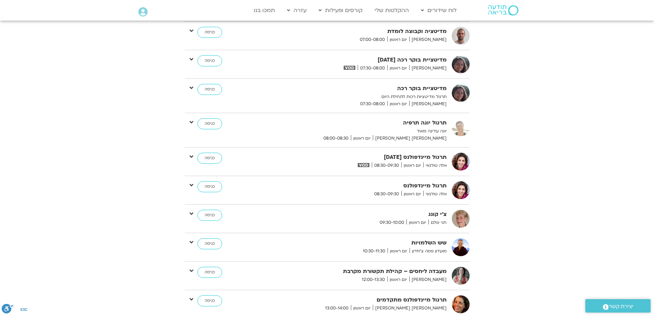
scroll to position [882, 0]
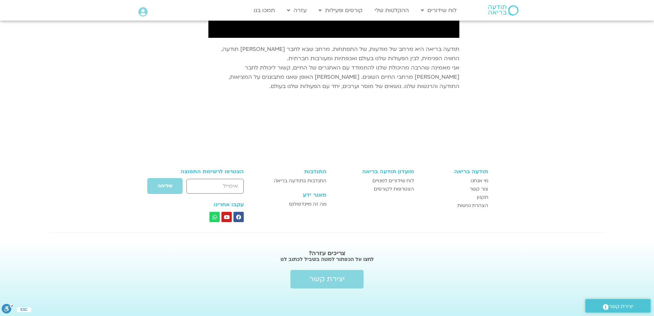
click at [570, 186] on section "תודעה בריאה מי אנחנו [PERSON_NAME] קשר תקנון הצהרת נגישות מועדון תודעה בריאה לו…" at bounding box center [327, 195] width 654 height 60
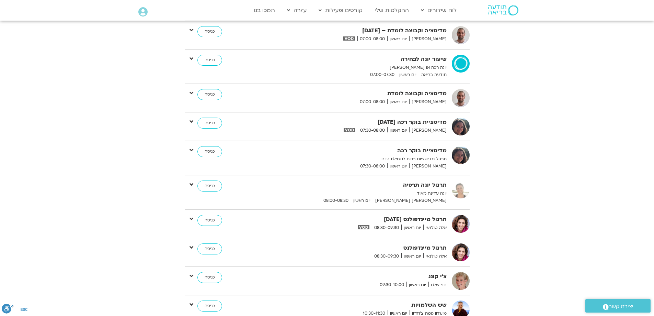
scroll to position [170, 0]
click at [506, 269] on div "אוגוסט 10 - אוגוסט 16 השבוע להציג אירועים שפתוחים עבורי הכל א 10.08 ב 11.08 ג 1…" at bounding box center [327, 245] width 385 height 680
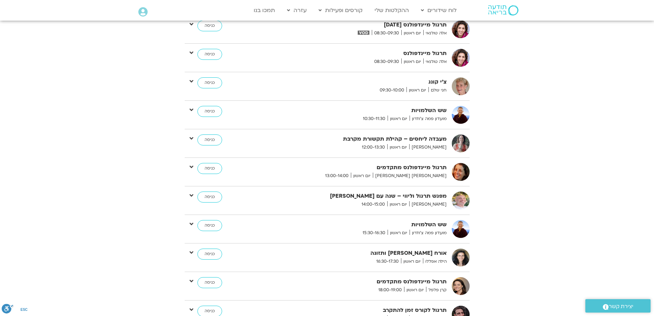
scroll to position [376, 0]
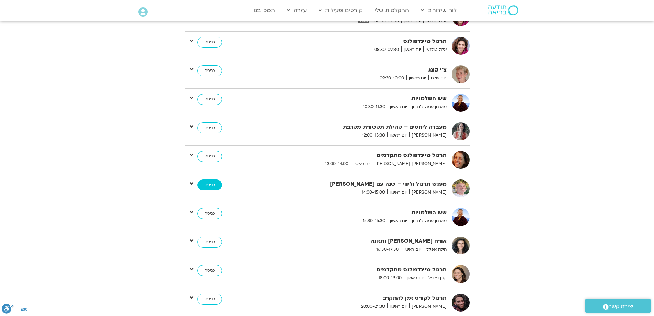
click at [213, 184] on link "כניסה" at bounding box center [210, 184] width 25 height 11
click at [209, 184] on link "כניסה" at bounding box center [210, 184] width 25 height 11
